Goal: Task Accomplishment & Management: Manage account settings

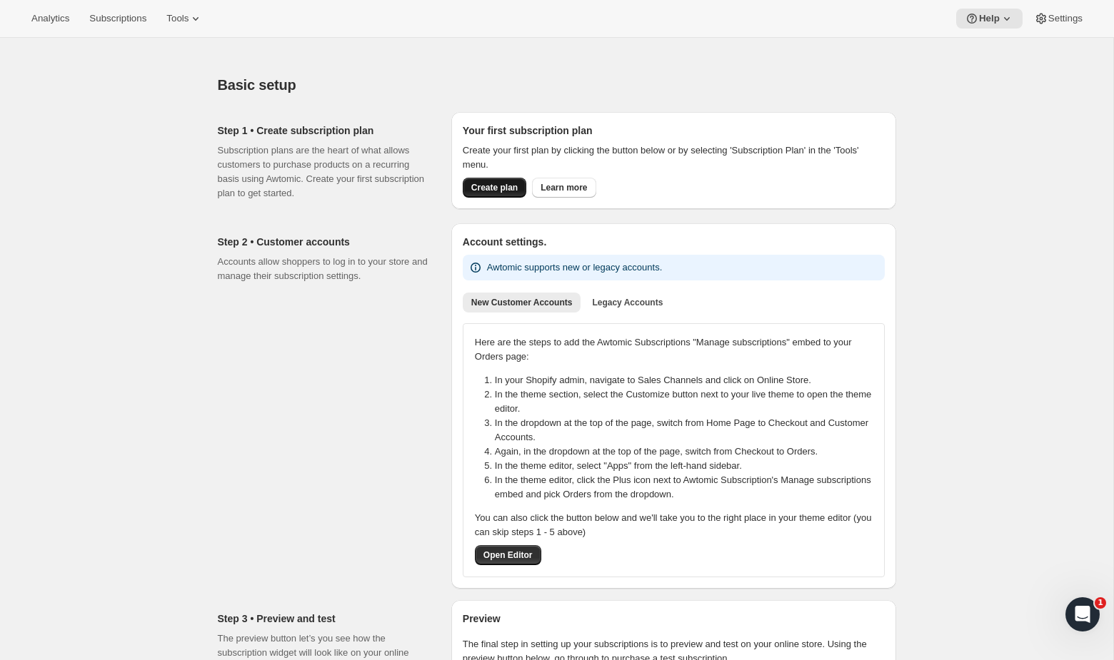
click at [490, 190] on span "Create plan" at bounding box center [494, 187] width 46 height 11
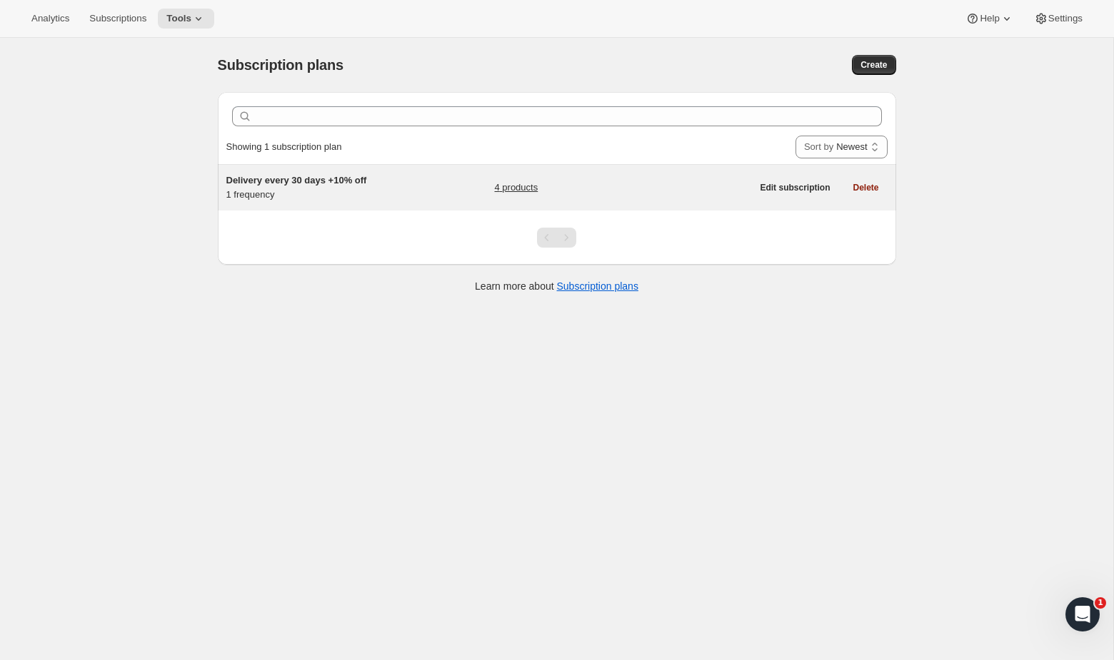
click at [511, 196] on div "4 products" at bounding box center [622, 187] width 257 height 29
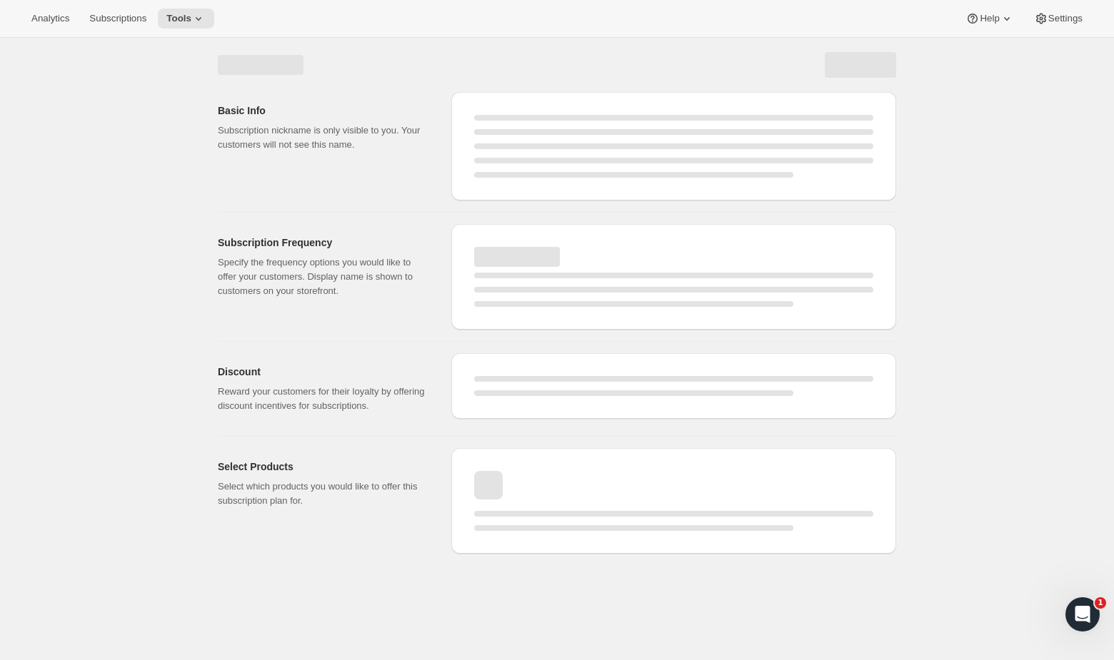
select select "WEEK"
select select "MONTH"
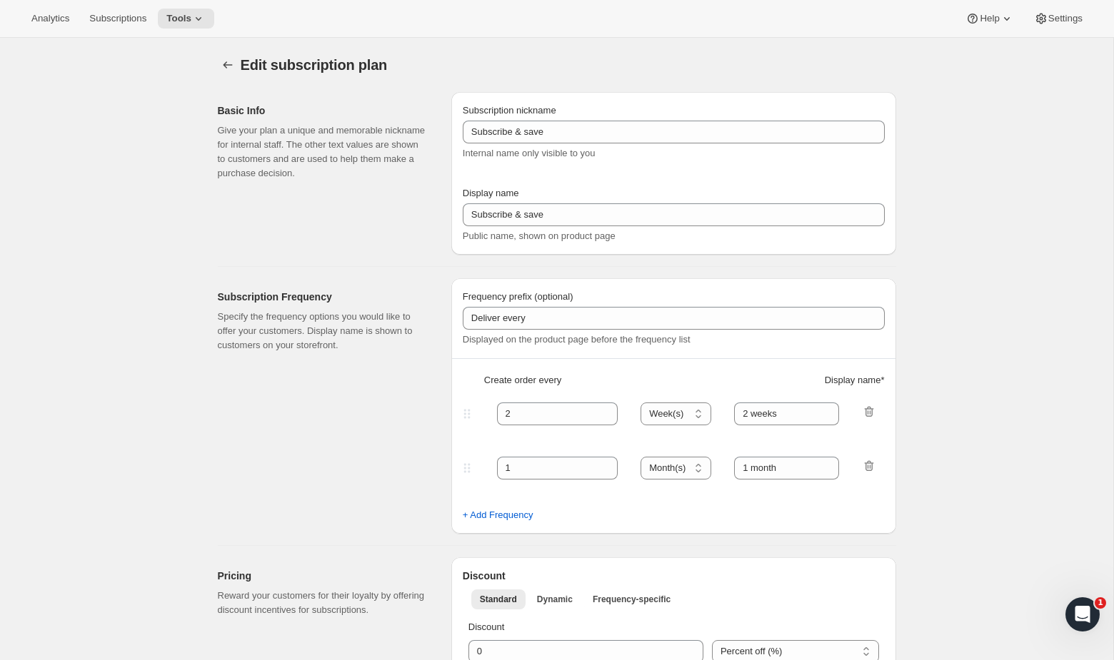
type input "Delivery every 30 days +10% off"
type input "30"
select select "DAY"
type input "30 Days"
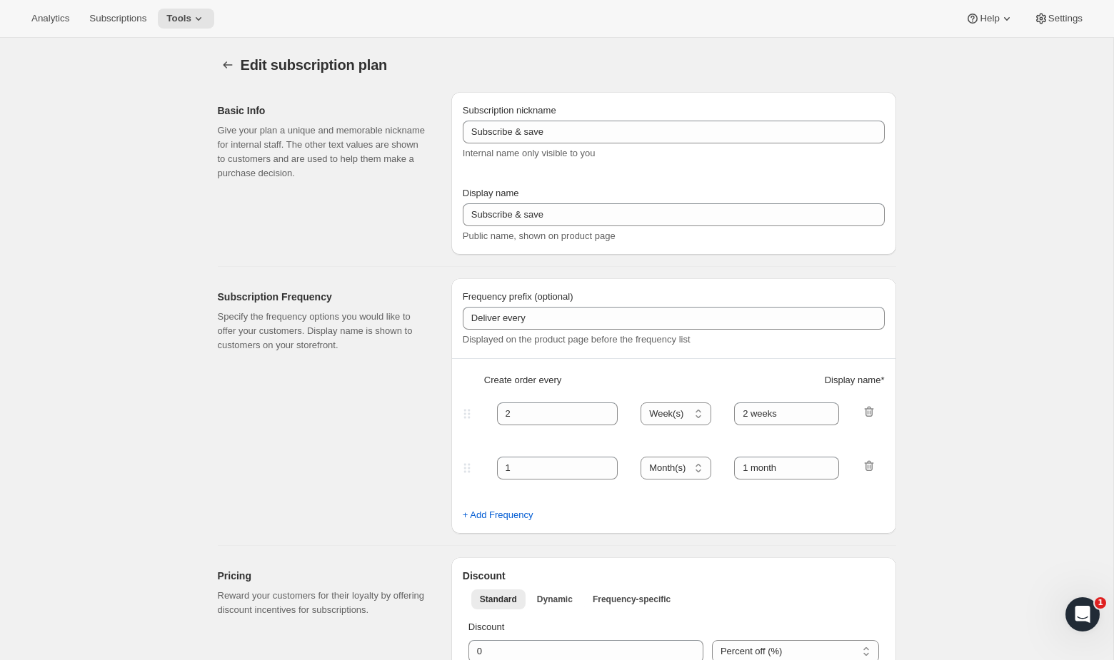
type input "10"
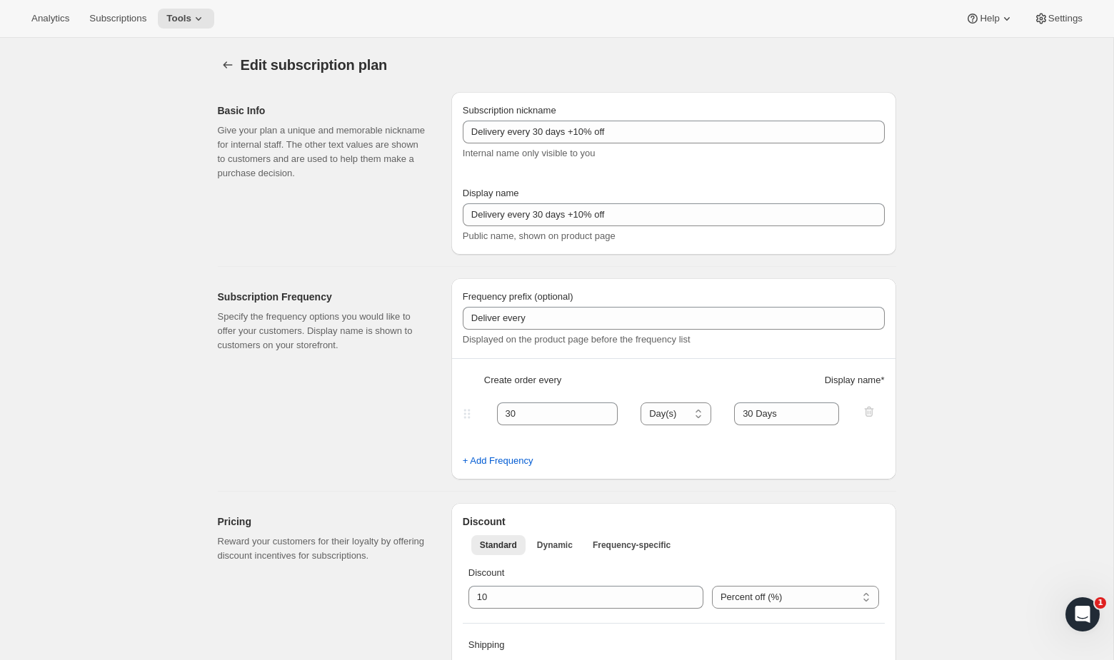
click at [9, 30] on div "Analytics Subscriptions Tools Help Settings" at bounding box center [557, 19] width 1114 height 38
click at [141, 15] on span "Subscriptions" at bounding box center [117, 18] width 57 height 11
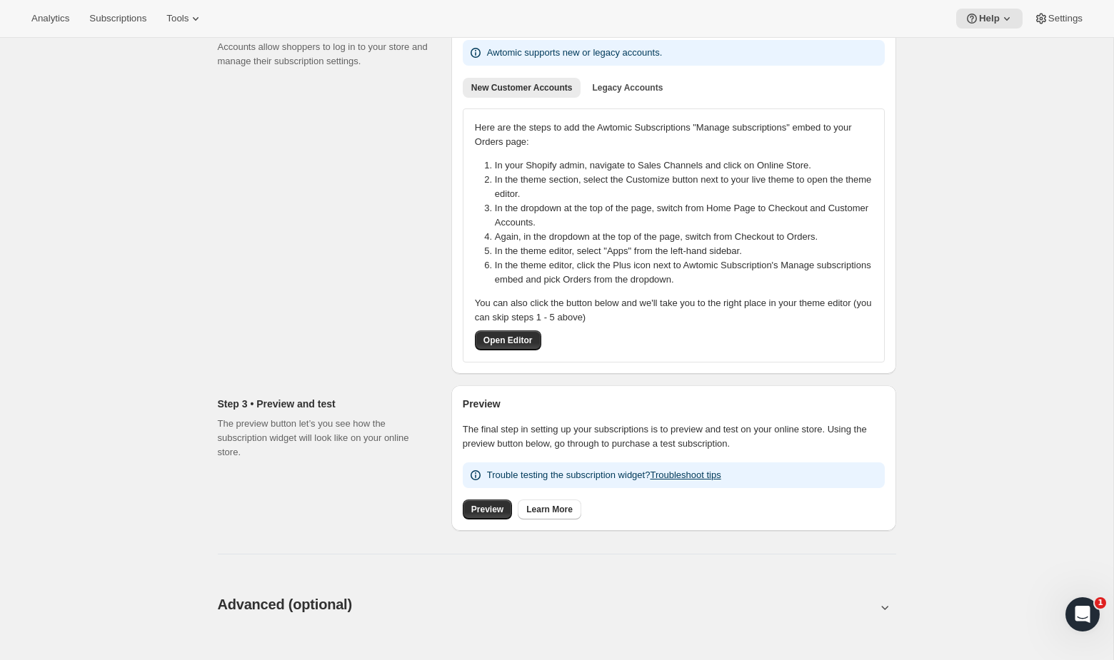
scroll to position [213, 0]
click at [477, 518] on link "Preview" at bounding box center [487, 511] width 49 height 20
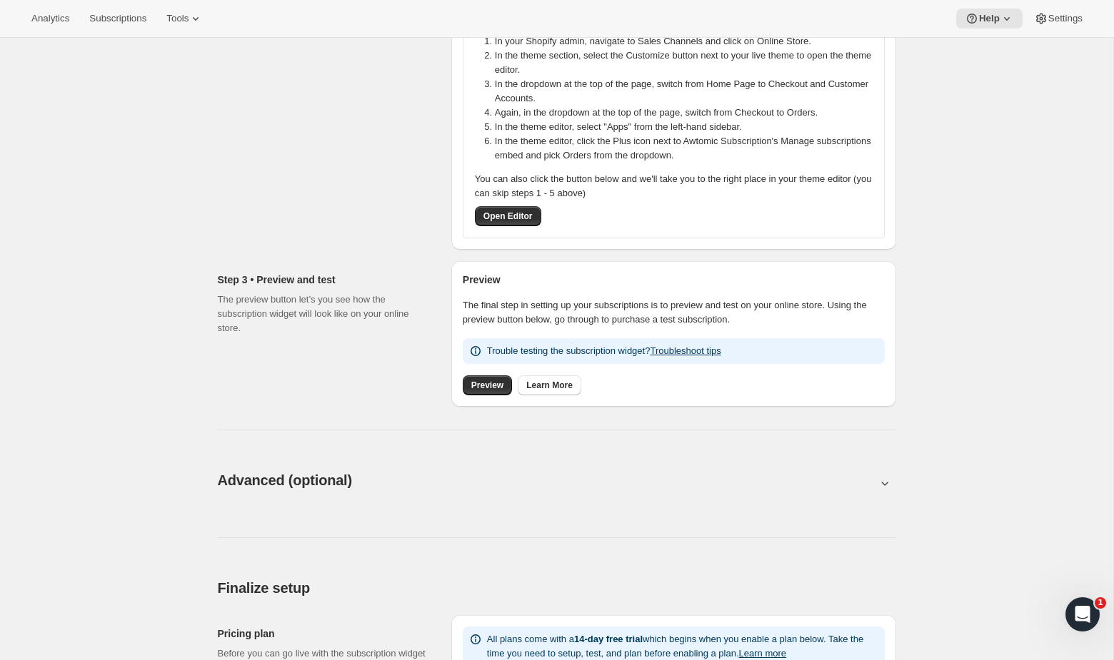
scroll to position [341, 0]
click at [490, 385] on span "Preview" at bounding box center [487, 383] width 32 height 11
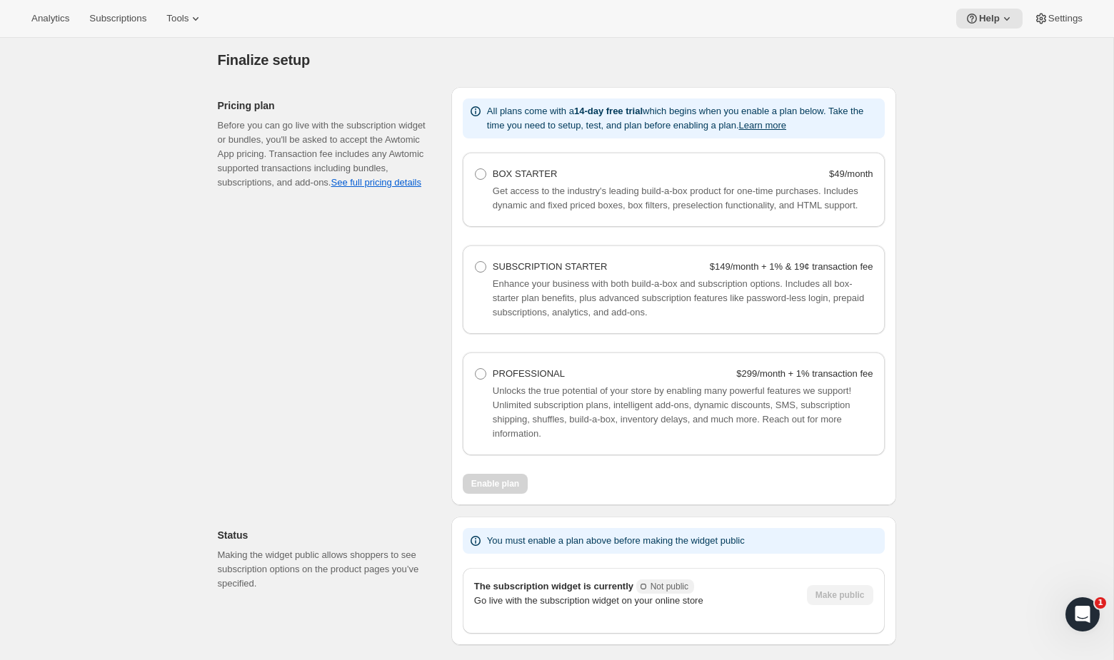
scroll to position [824, 0]
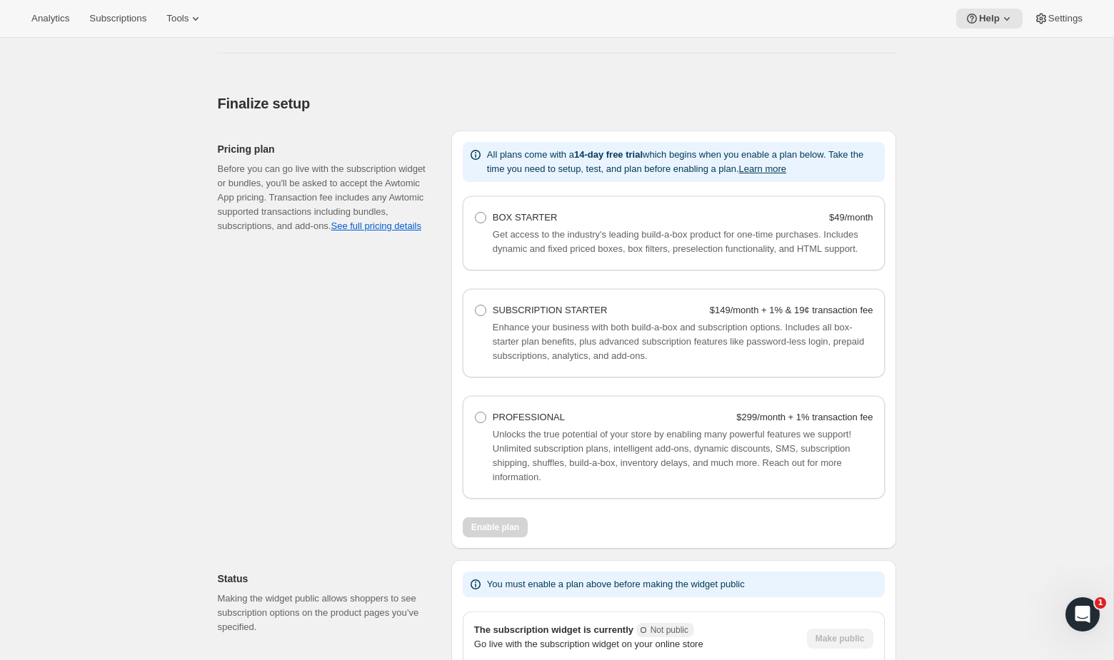
click at [56, 6] on div "Analytics Subscriptions Tools Help Settings" at bounding box center [557, 19] width 1114 height 38
click at [189, 8] on div "Analytics Subscriptions Tools Help Settings" at bounding box center [557, 19] width 1114 height 38
click at [188, 21] on span "Tools" at bounding box center [177, 18] width 22 height 11
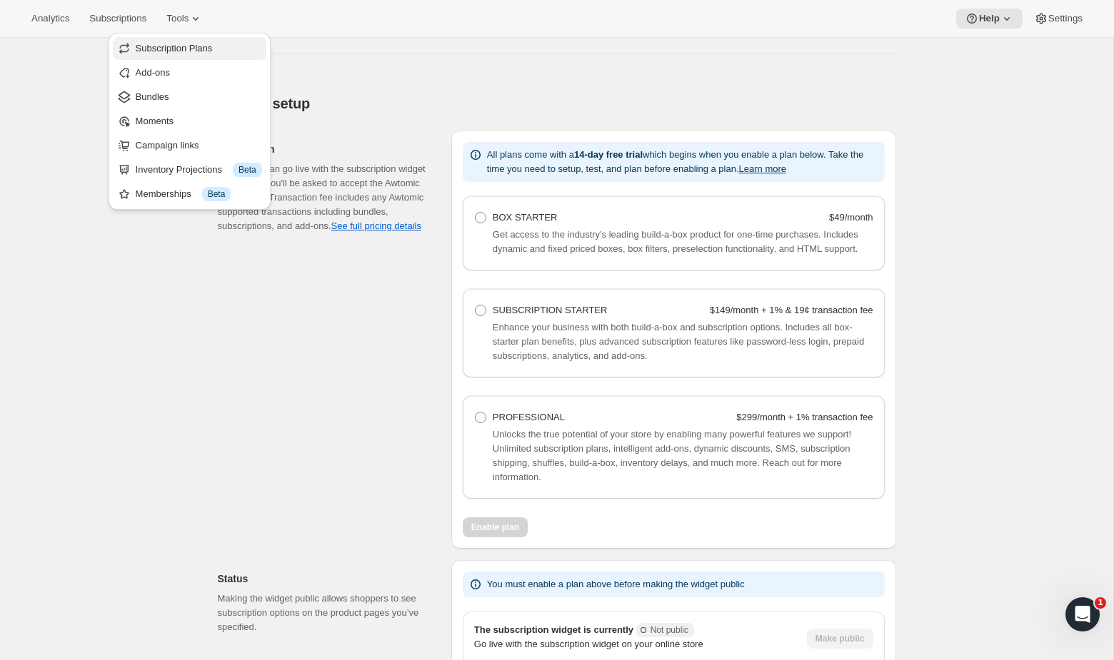
click at [194, 51] on span "Subscription Plans" at bounding box center [174, 48] width 77 height 11
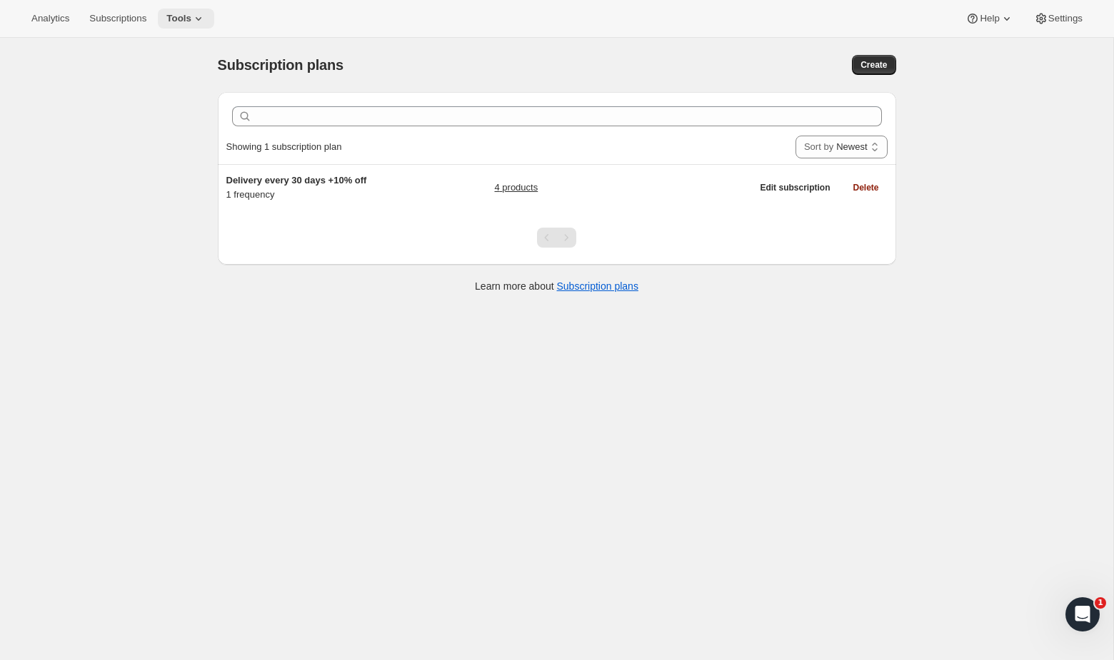
click at [201, 9] on button "Tools" at bounding box center [186, 19] width 56 height 20
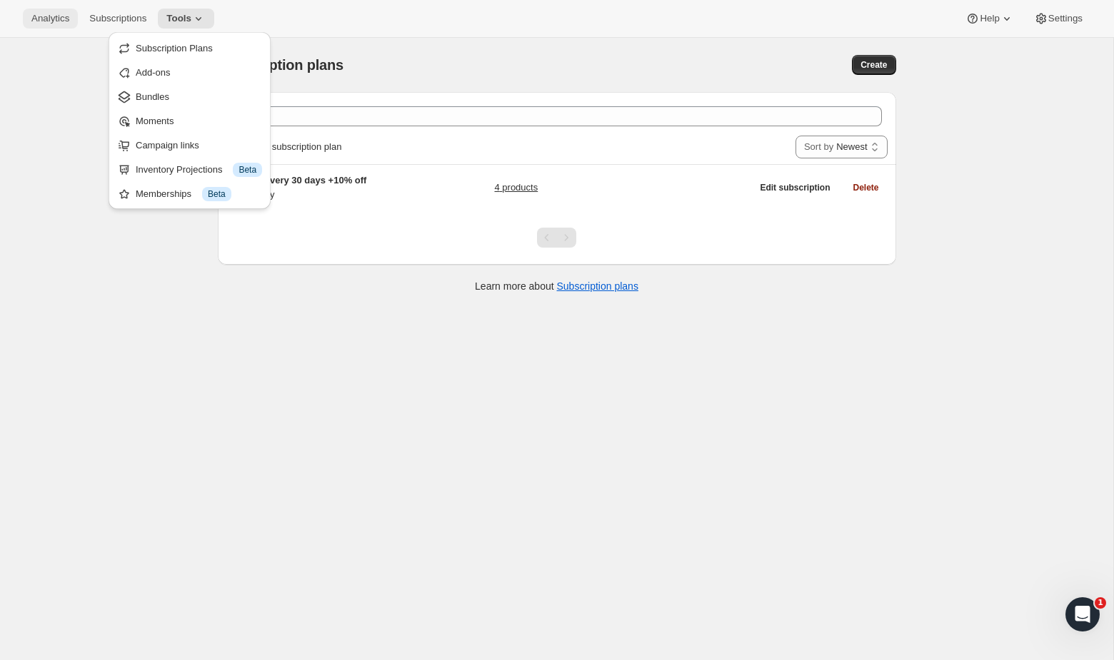
click at [51, 14] on span "Analytics" at bounding box center [50, 18] width 38 height 11
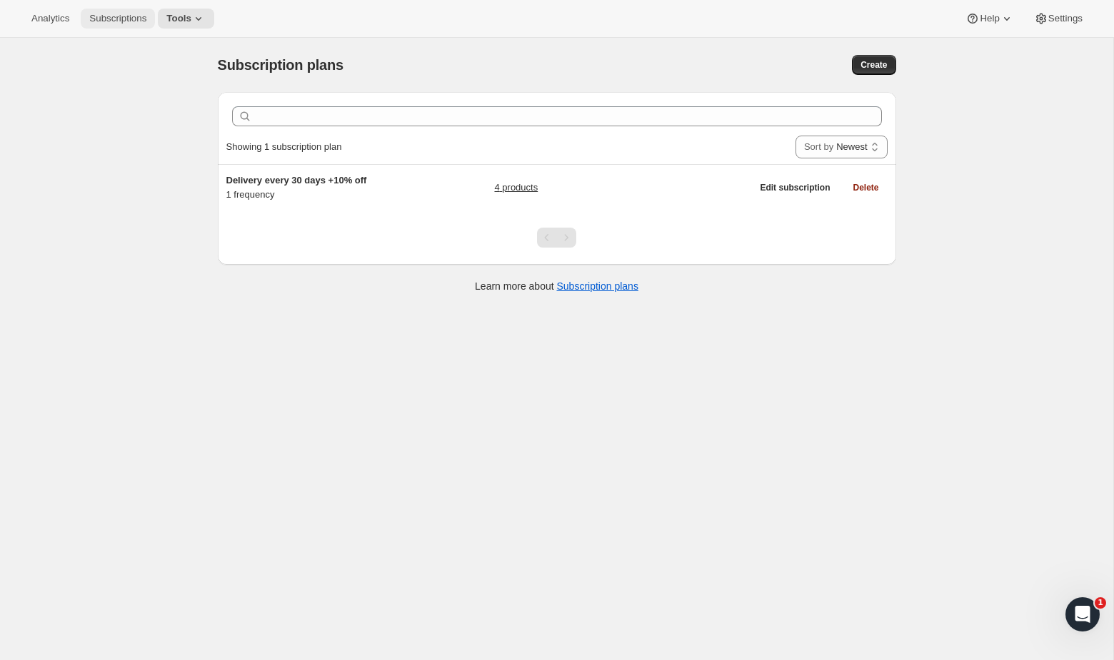
click at [110, 19] on span "Subscriptions" at bounding box center [117, 18] width 57 height 11
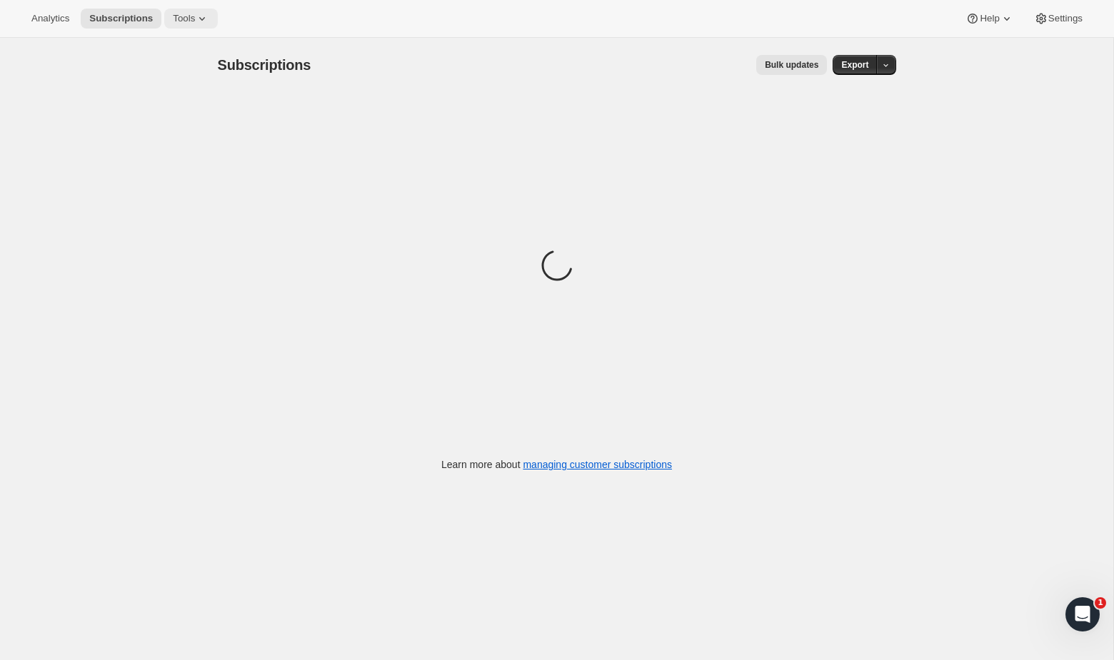
click at [209, 19] on icon at bounding box center [202, 18] width 14 height 14
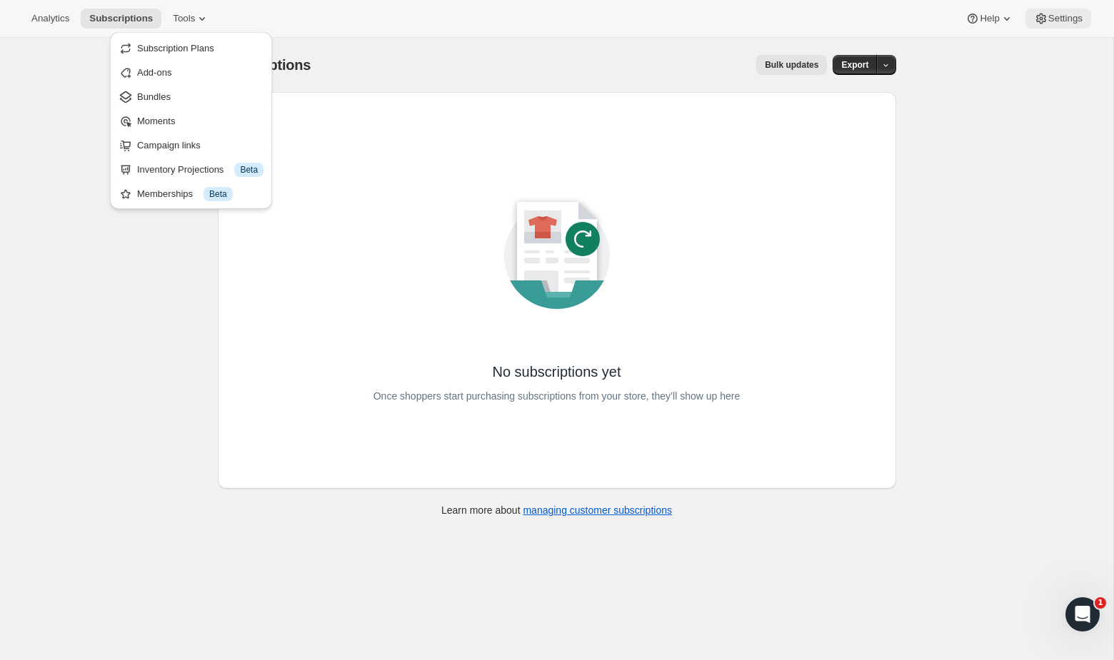
click at [1042, 18] on icon at bounding box center [1041, 18] width 14 height 14
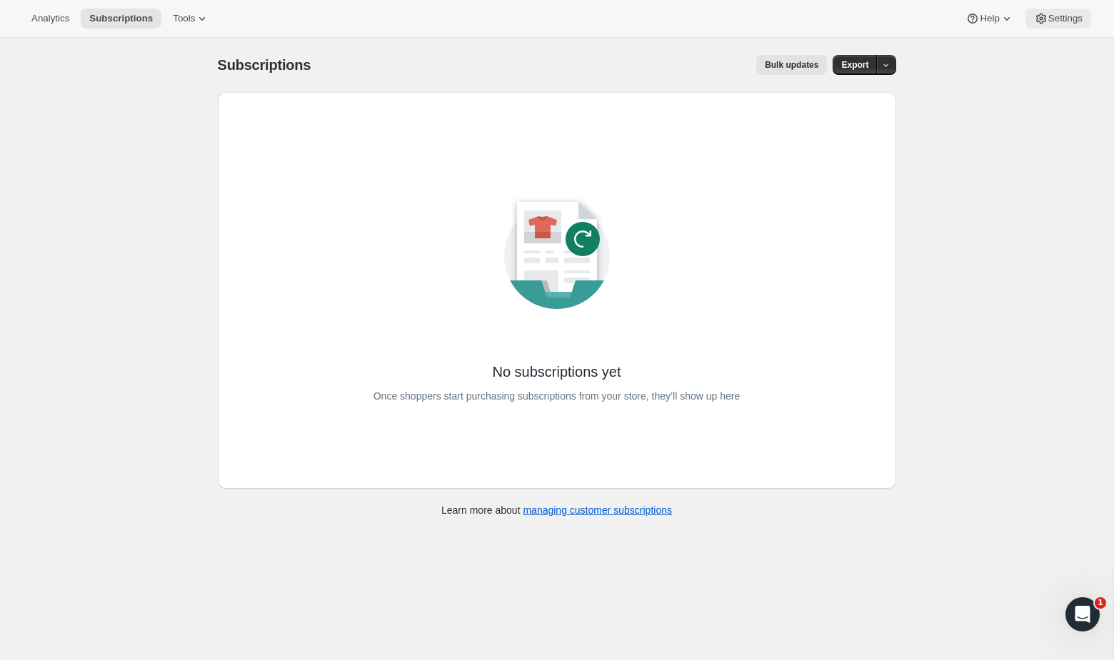
click at [1042, 18] on icon at bounding box center [1041, 18] width 14 height 14
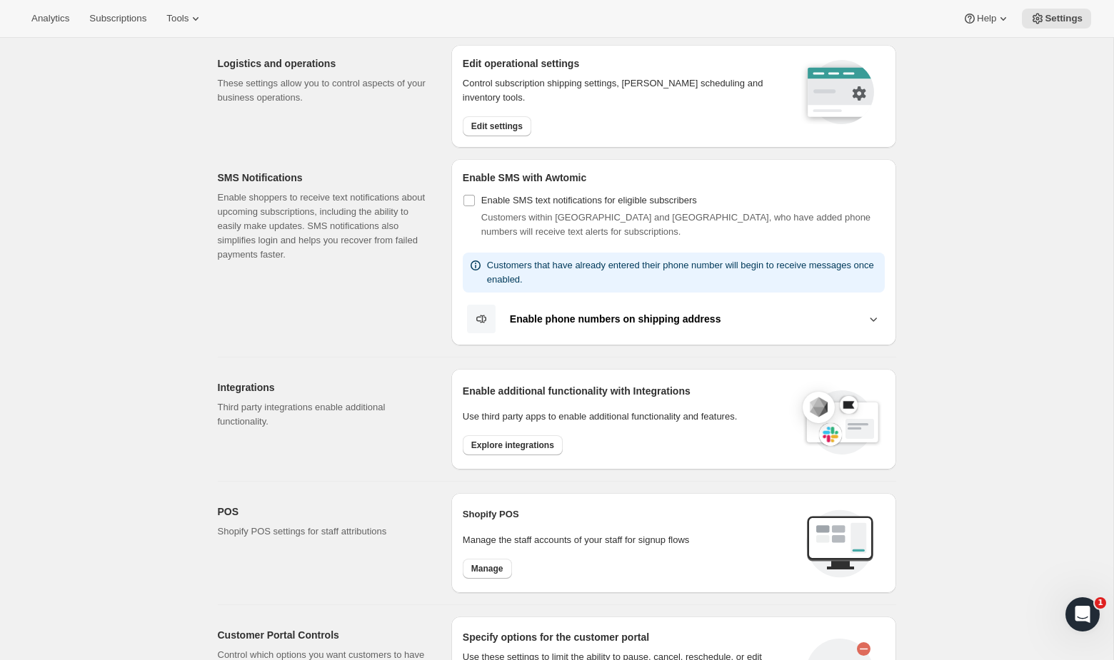
scroll to position [160, 0]
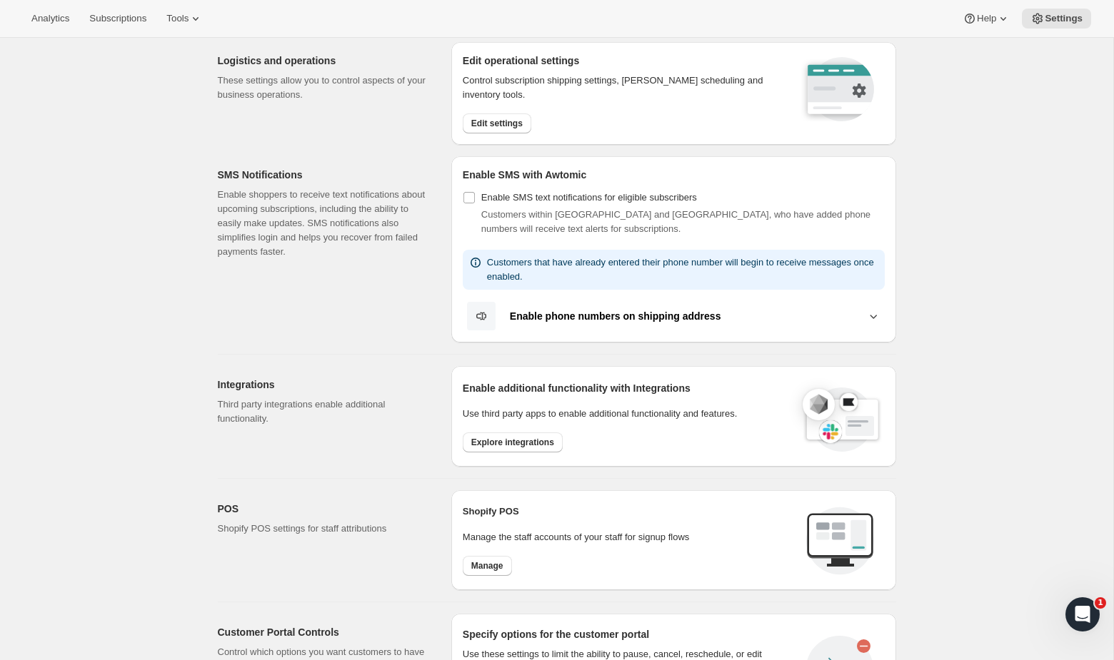
click at [56, 6] on div "Analytics Subscriptions Tools Help Settings" at bounding box center [557, 19] width 1114 height 38
click at [99, 16] on span "Subscriptions" at bounding box center [117, 18] width 57 height 11
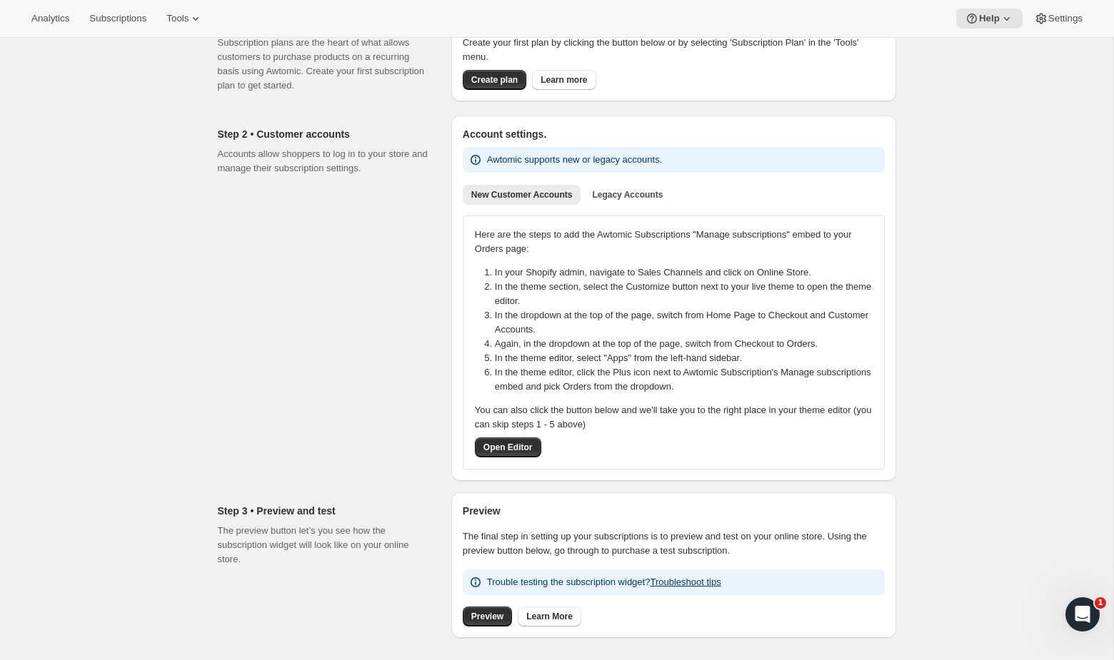
scroll to position [117, 0]
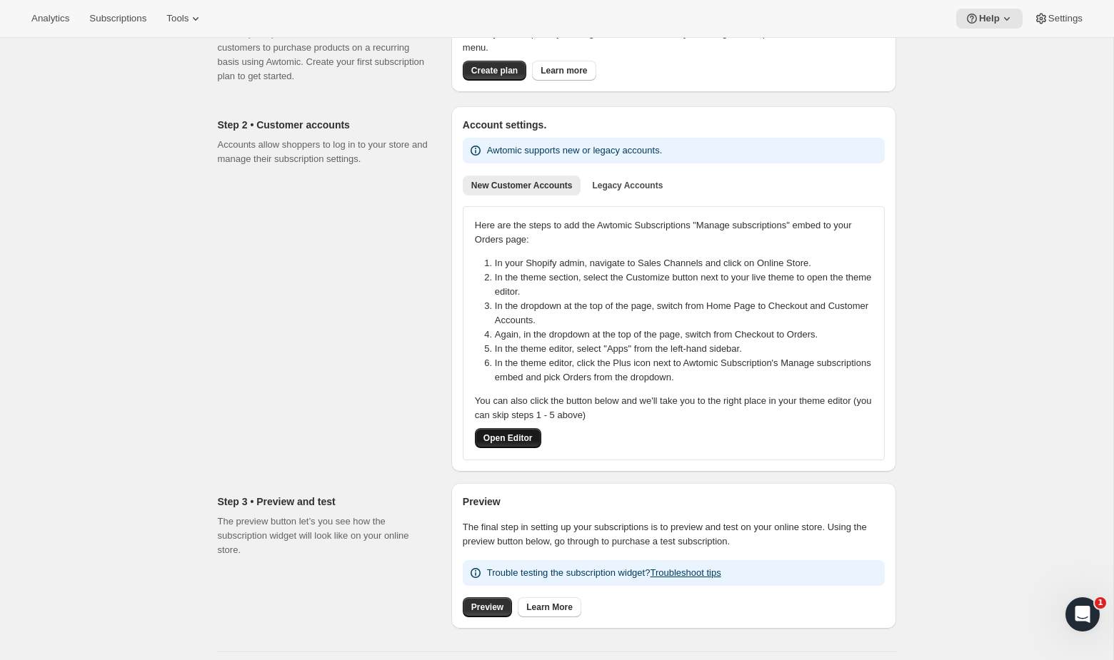
click at [508, 438] on span "Open Editor" at bounding box center [507, 438] width 49 height 11
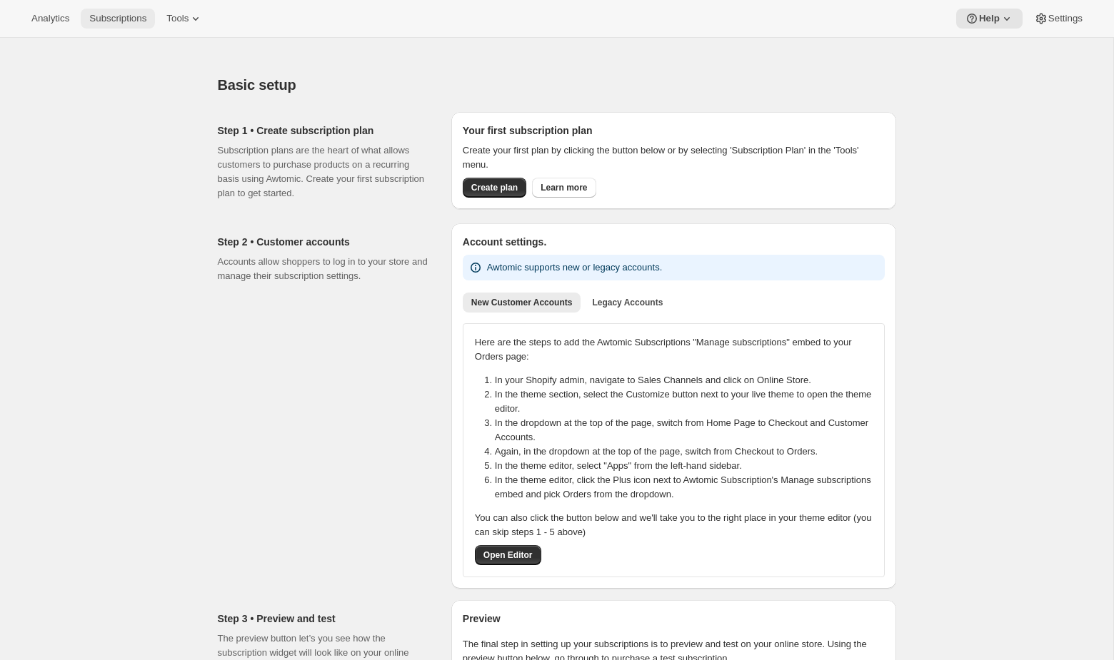
click at [143, 12] on button "Subscriptions" at bounding box center [118, 19] width 74 height 20
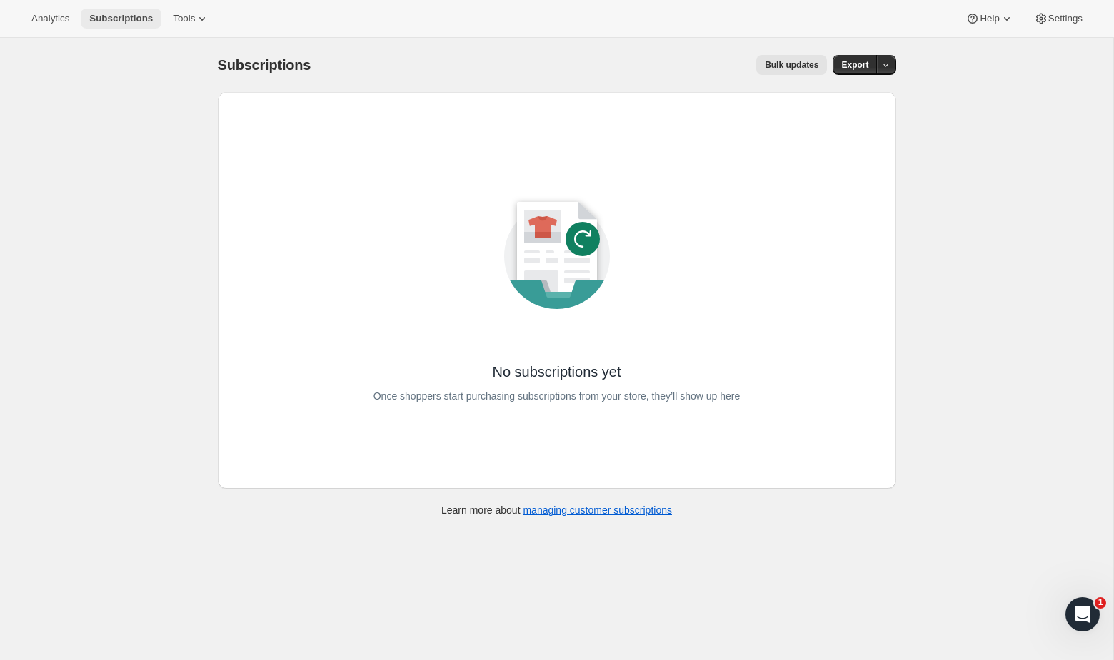
click at [133, 21] on span "Subscriptions" at bounding box center [121, 18] width 64 height 11
click at [210, 29] on div "Analytics Subscriptions Tools Help Settings" at bounding box center [557, 19] width 1114 height 38
click at [195, 18] on span "Tools" at bounding box center [184, 18] width 22 height 11
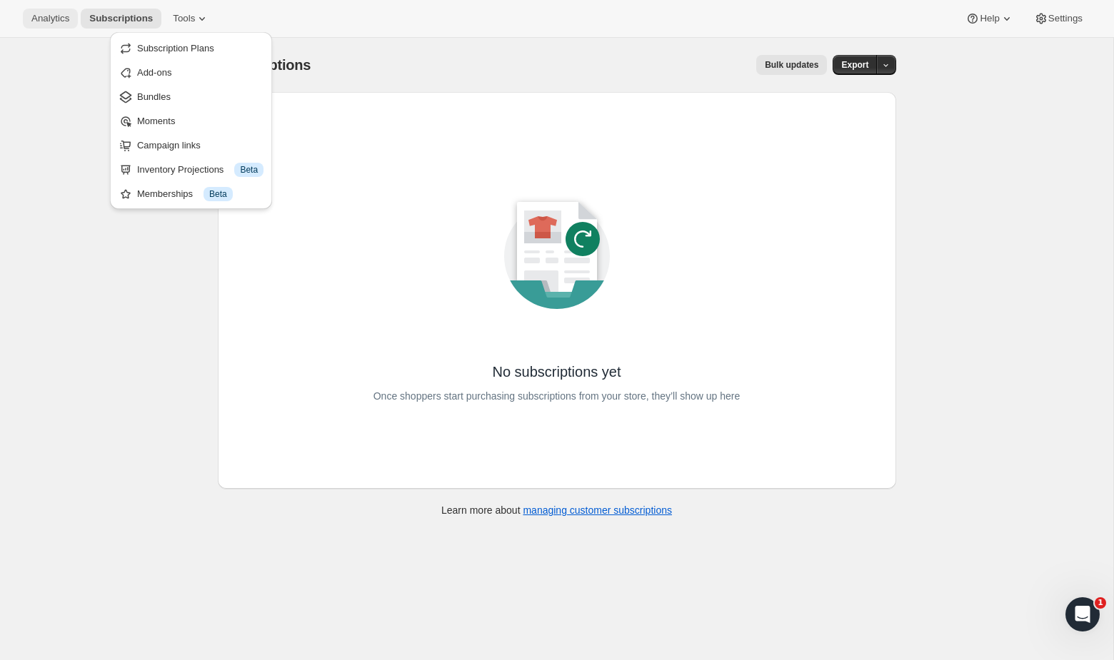
click at [44, 22] on span "Analytics" at bounding box center [50, 18] width 38 height 11
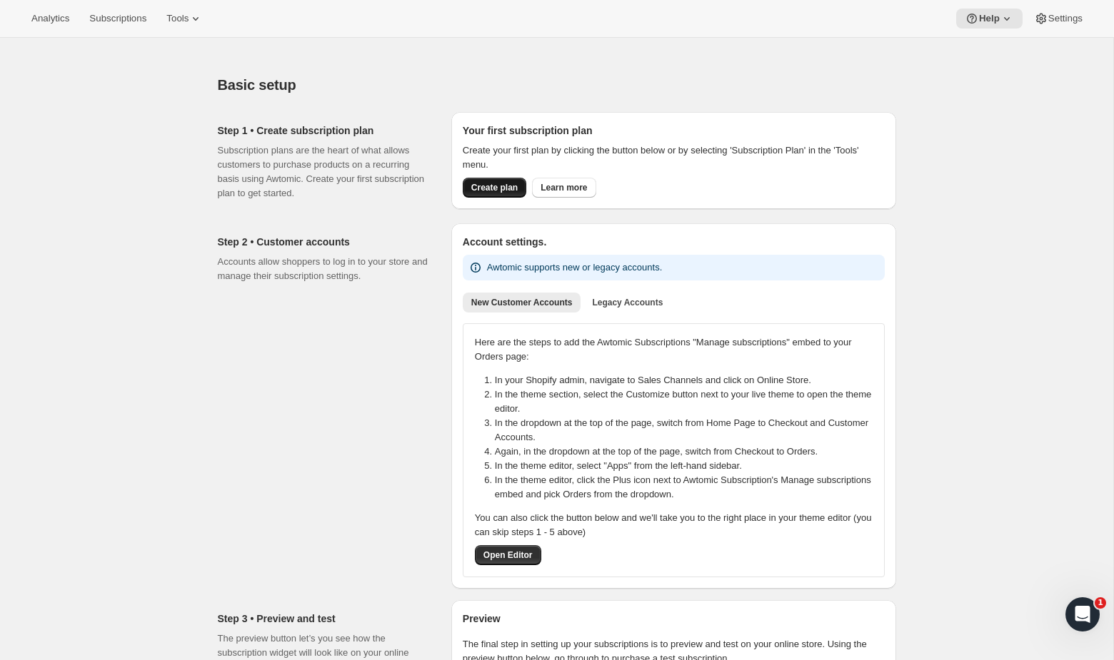
click at [495, 181] on button "Create plan" at bounding box center [495, 188] width 64 height 20
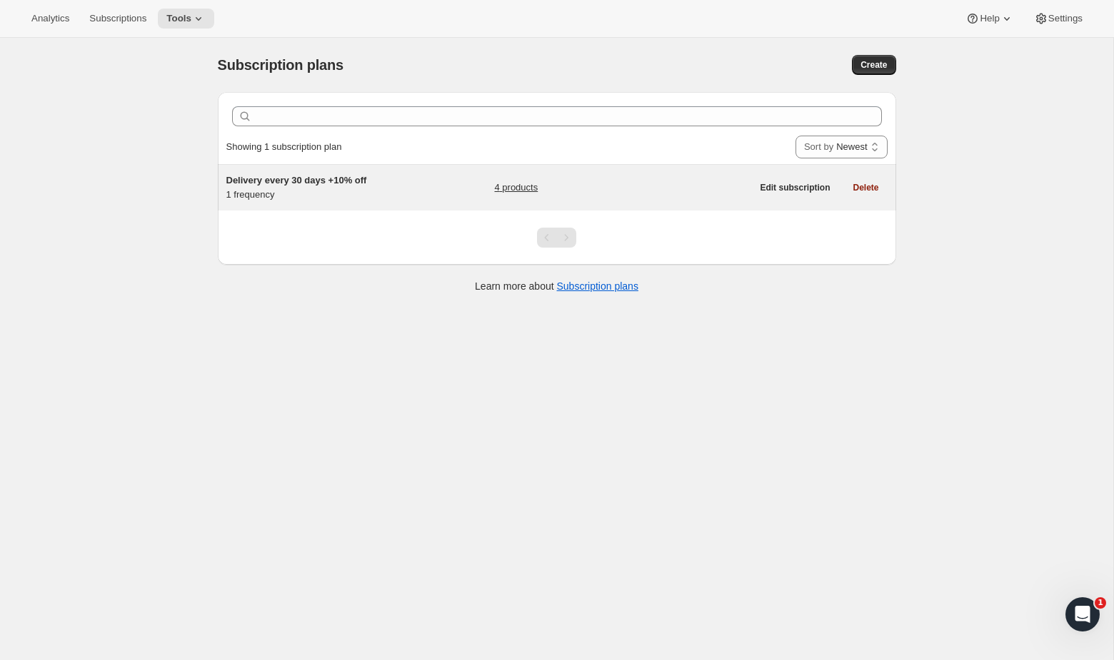
click at [370, 192] on div "Delivery every 30 days +10% off 1 frequency" at bounding box center [315, 187] width 178 height 29
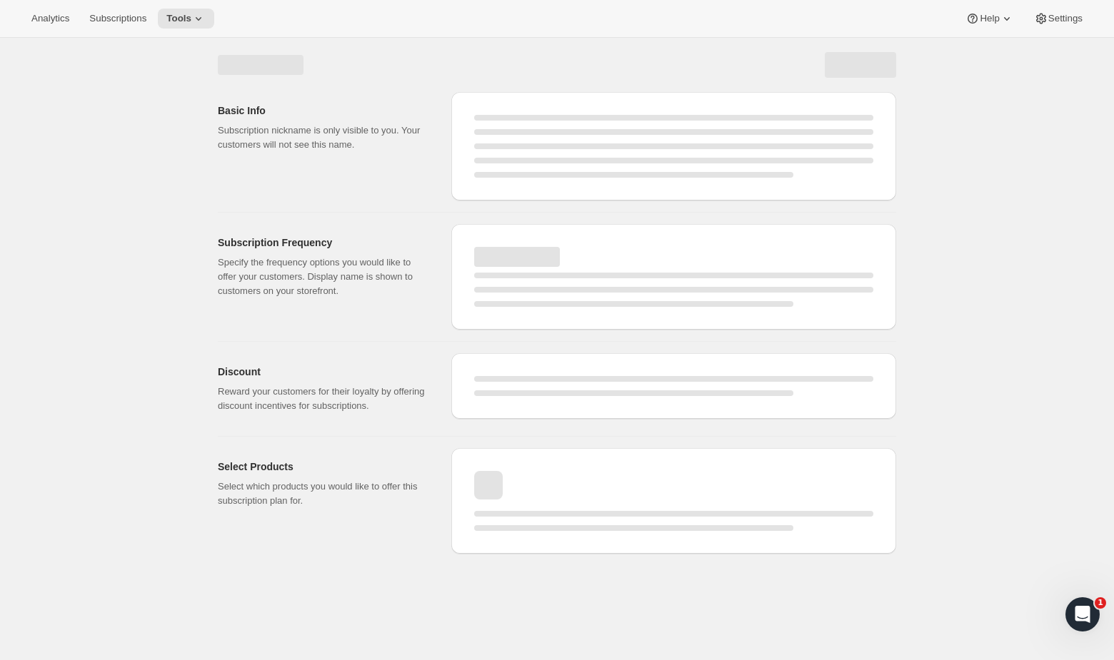
select select "WEEK"
select select "MONTH"
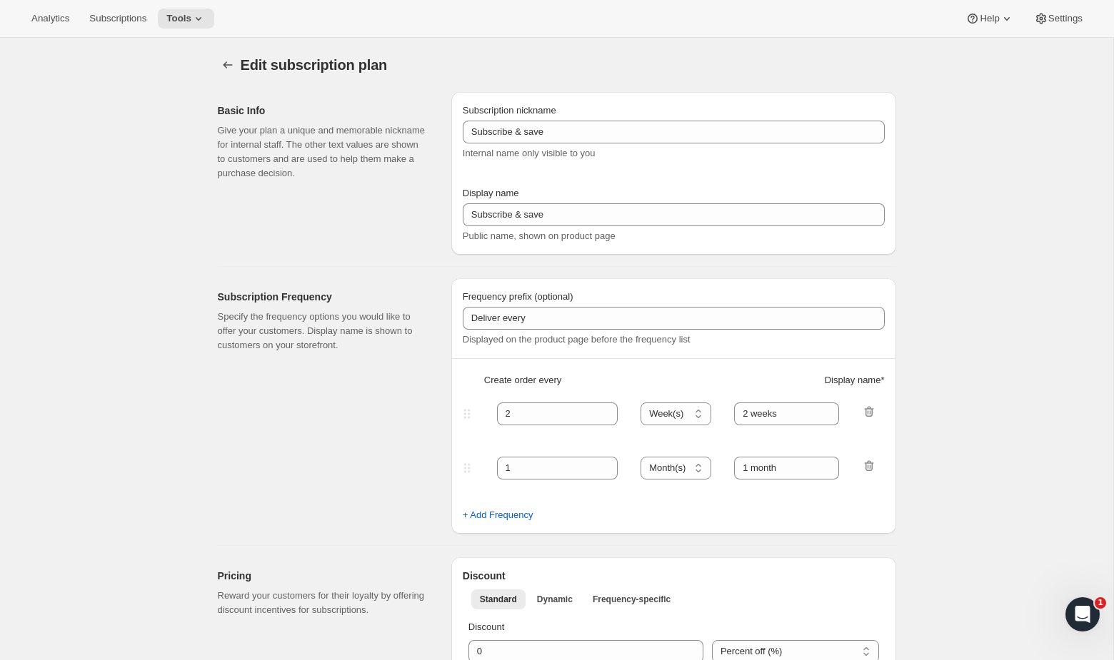
type input "Delivery every 30 days +10% off"
type input "30"
select select "DAY"
type input "30 Days"
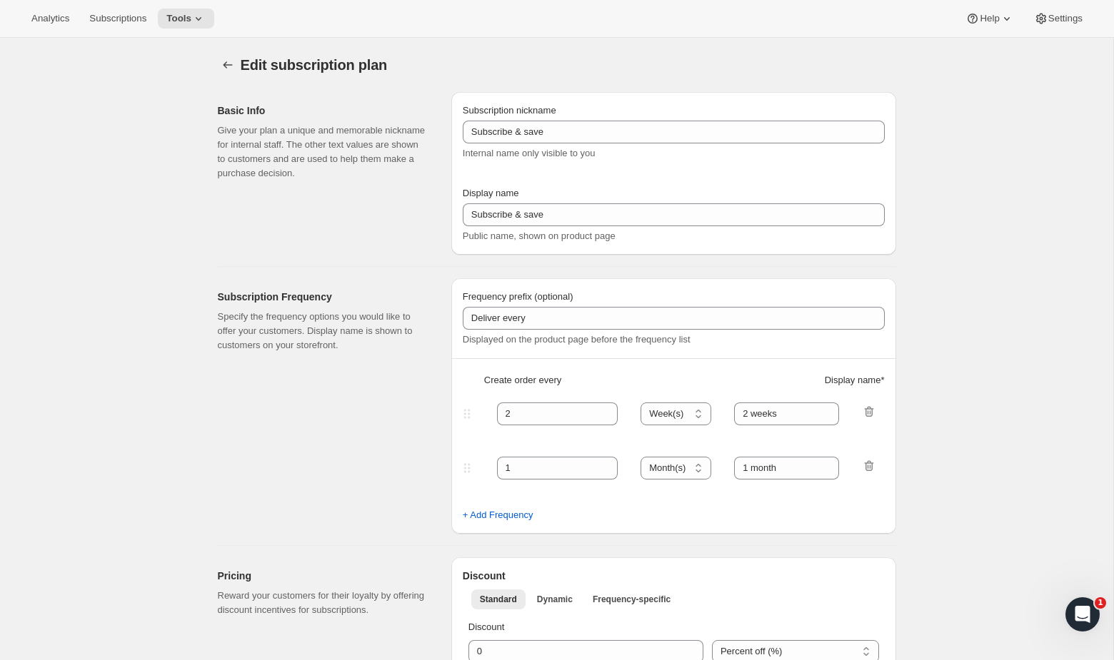
type input "10"
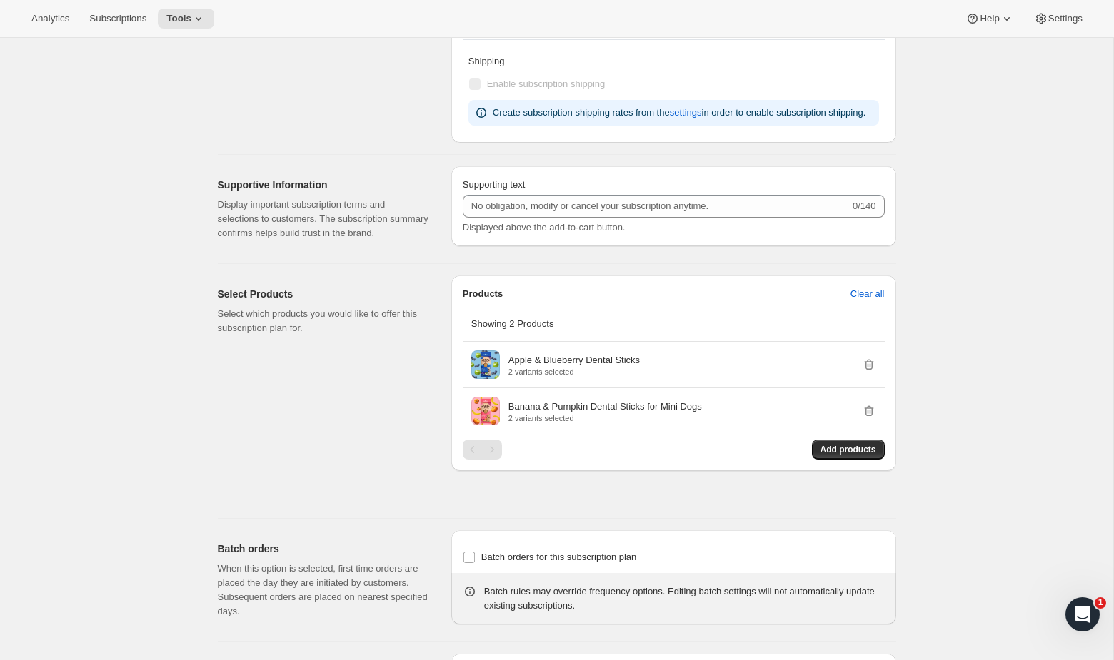
scroll to position [601, 0]
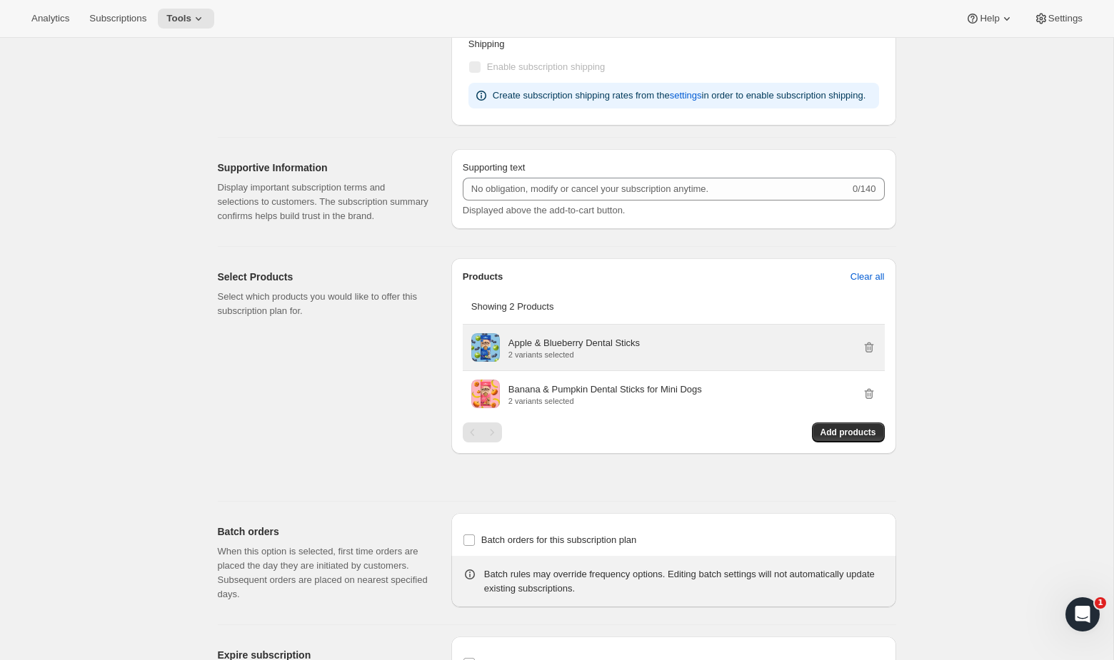
click at [567, 351] on p "Apple & Blueberry Dental Sticks" at bounding box center [573, 343] width 131 height 14
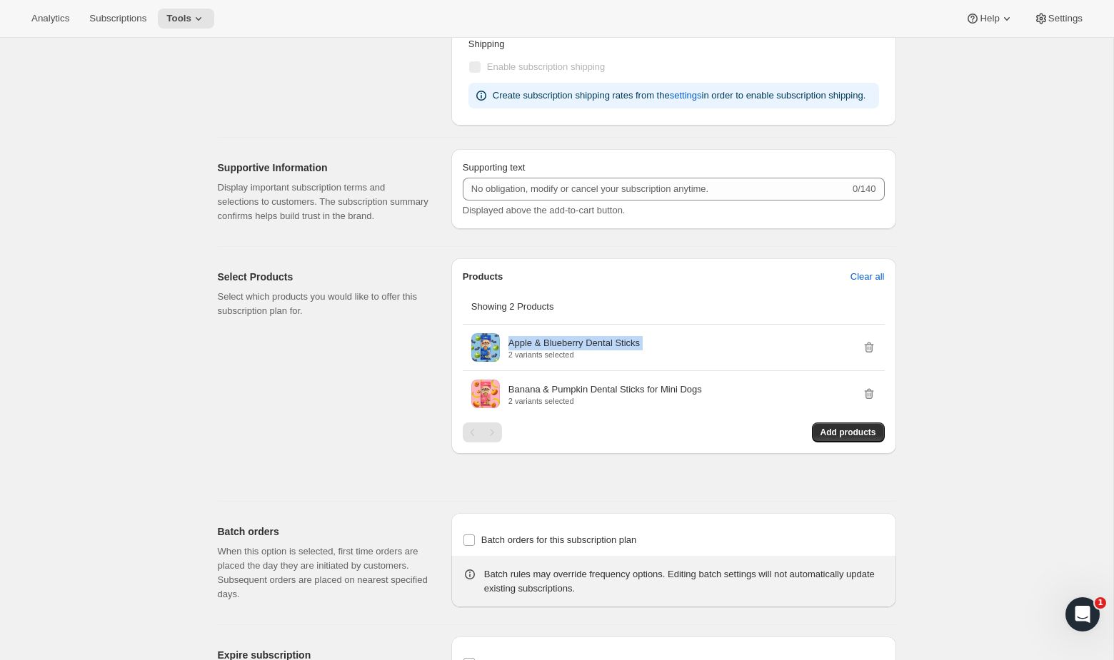
copy p "Apple & Blueberry Dental Sticks"
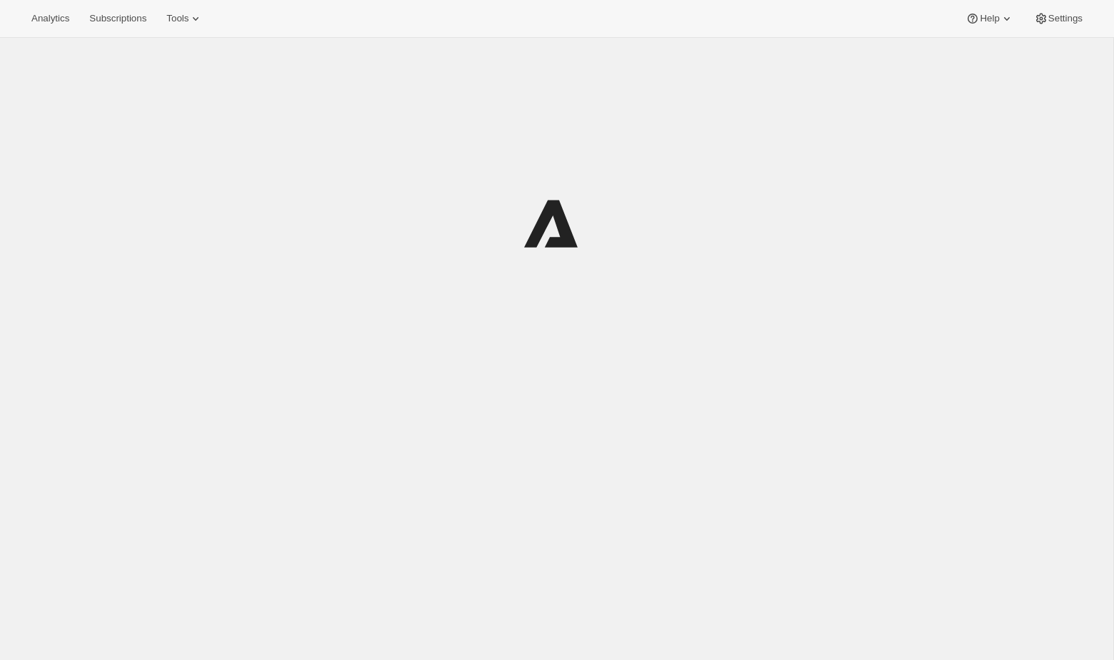
select select "WEEK"
select select "MONTH"
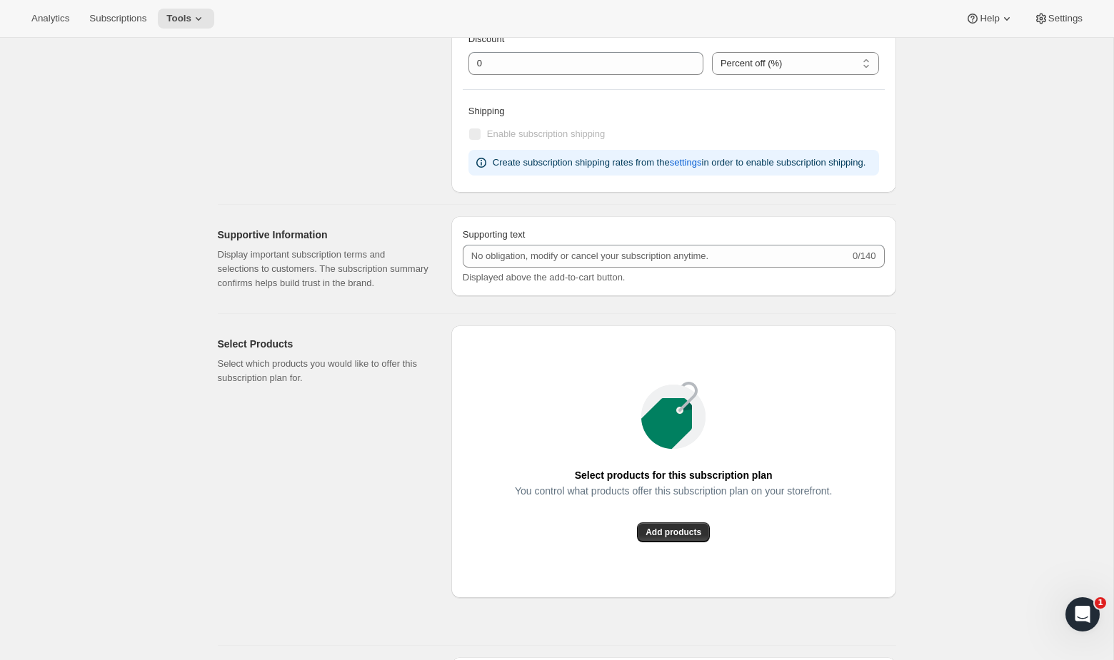
scroll to position [1097, 0]
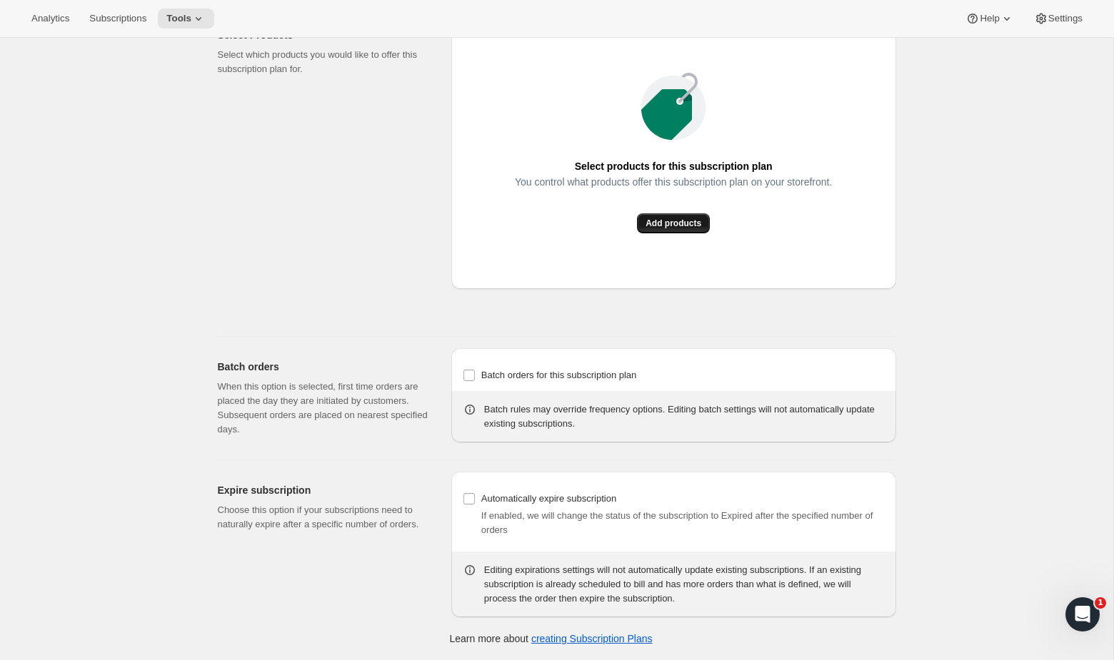
click at [694, 223] on span "Add products" at bounding box center [673, 223] width 56 height 11
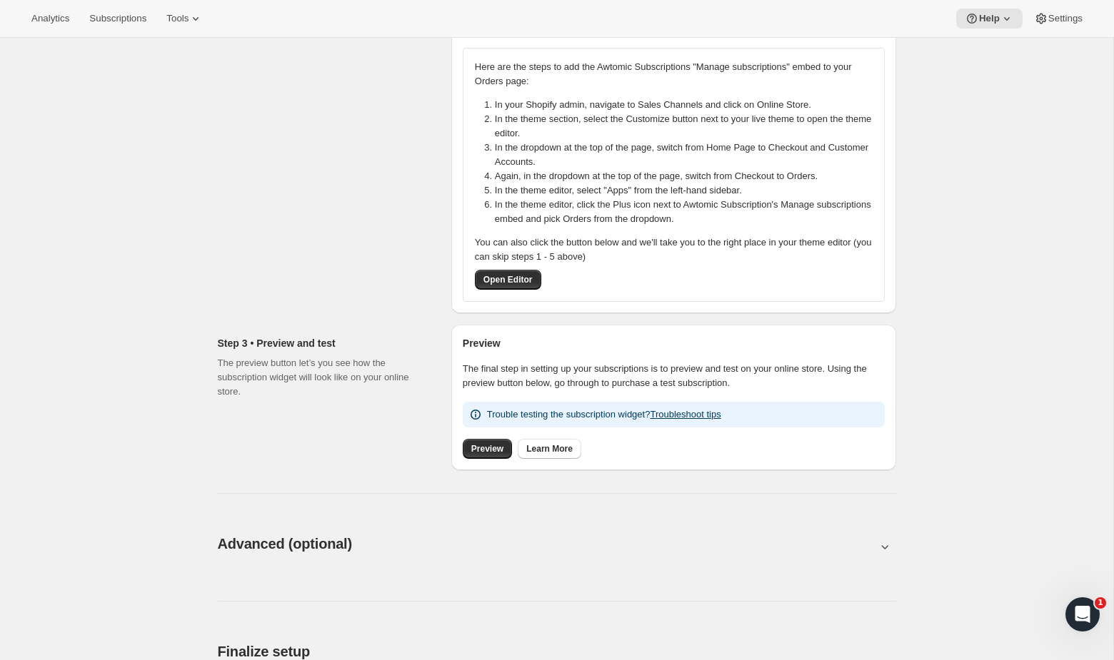
scroll to position [284, 0]
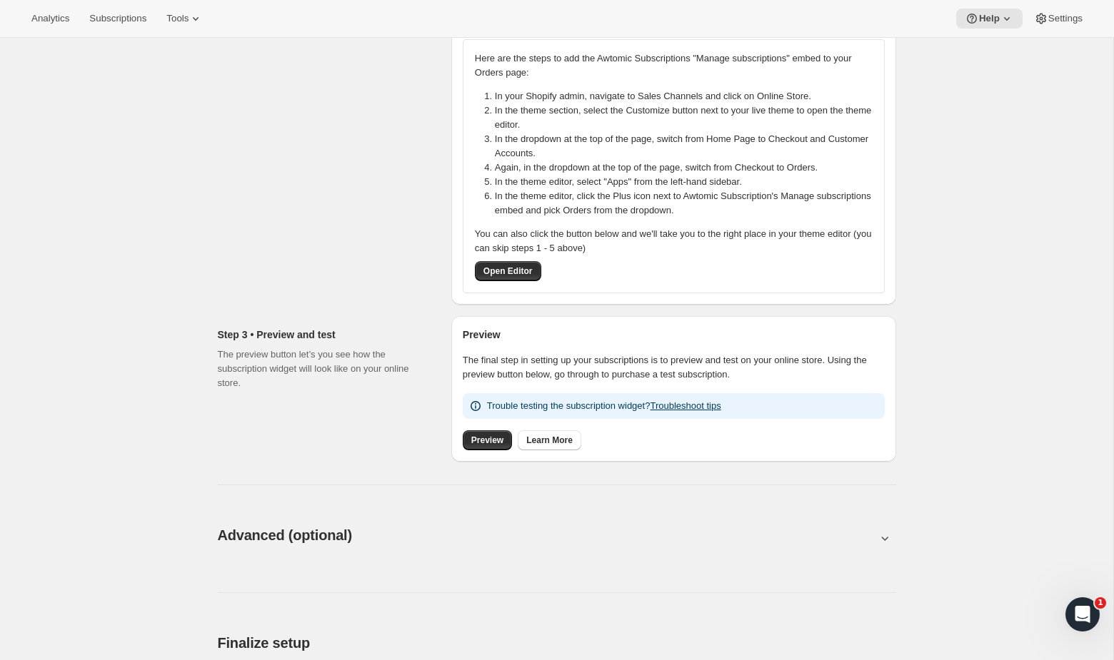
click at [738, 540] on button at bounding box center [557, 538] width 678 height 16
type input "<div style="text-align: center"> <hr> <br/><h3>Having issues managing your subs…"
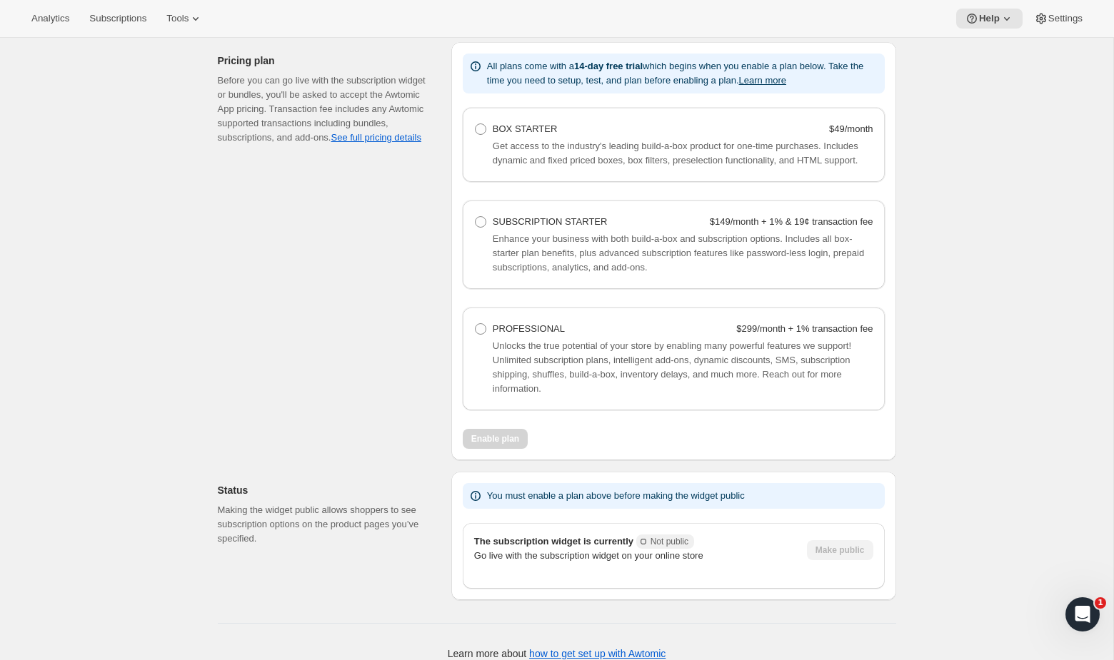
scroll to position [1586, 0]
